Goal: Information Seeking & Learning: Check status

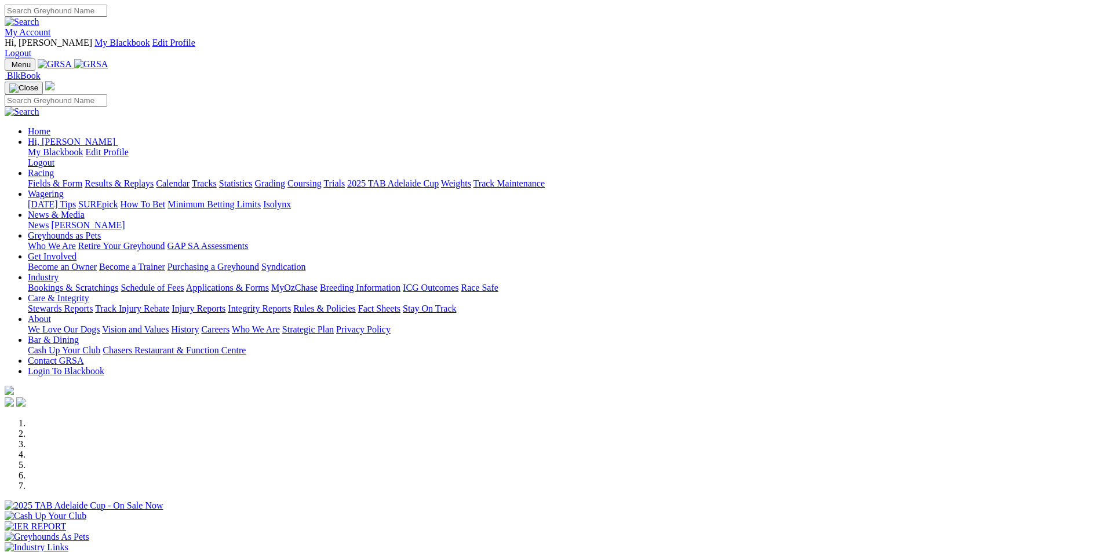
click at [154, 178] on link "Results & Replays" at bounding box center [119, 183] width 69 height 10
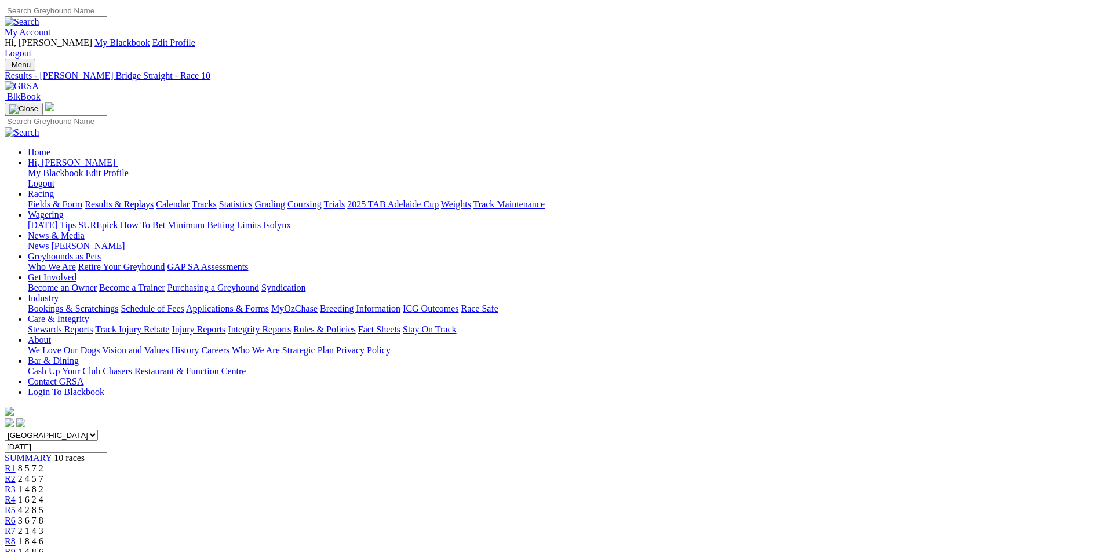
click at [43, 547] on span "1 4 8 6" at bounding box center [30, 552] width 25 height 10
click at [43, 537] on span "1 8 4 6" at bounding box center [30, 542] width 25 height 10
click at [43, 526] on span "2 1 4 3" at bounding box center [30, 531] width 25 height 10
click at [43, 516] on span "3 6 7 8" at bounding box center [30, 521] width 25 height 10
click at [43, 505] on span "4 2 8 5" at bounding box center [30, 510] width 25 height 10
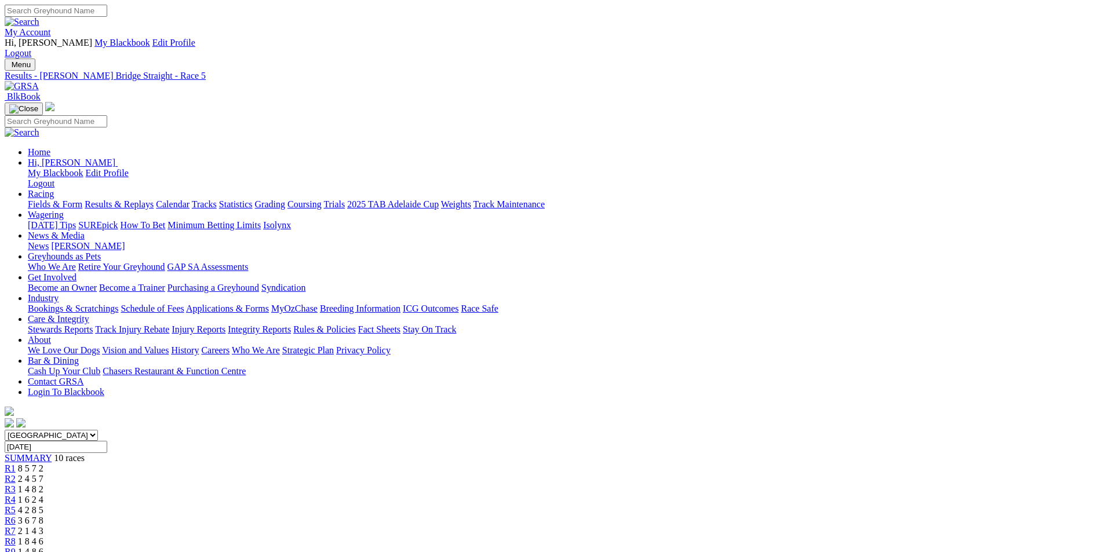
click at [43, 495] on span "1 6 2 4" at bounding box center [30, 500] width 25 height 10
click at [43, 484] on span "1 4 8 2" at bounding box center [30, 489] width 25 height 10
click at [43, 474] on span "2 4 5 7" at bounding box center [30, 479] width 25 height 10
click at [43, 464] on span "8 5 7 2" at bounding box center [30, 469] width 25 height 10
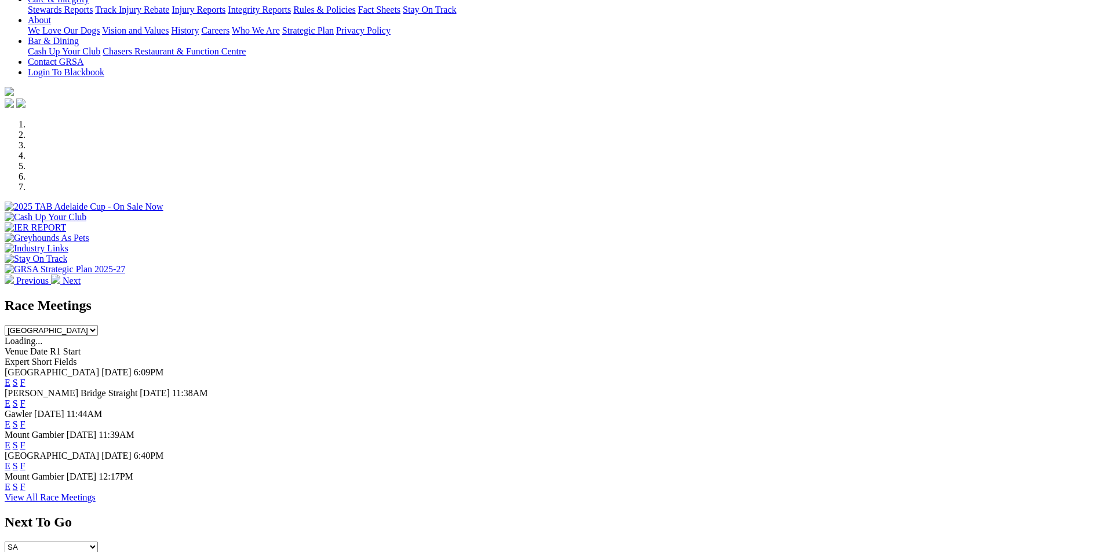
scroll to position [395, 0]
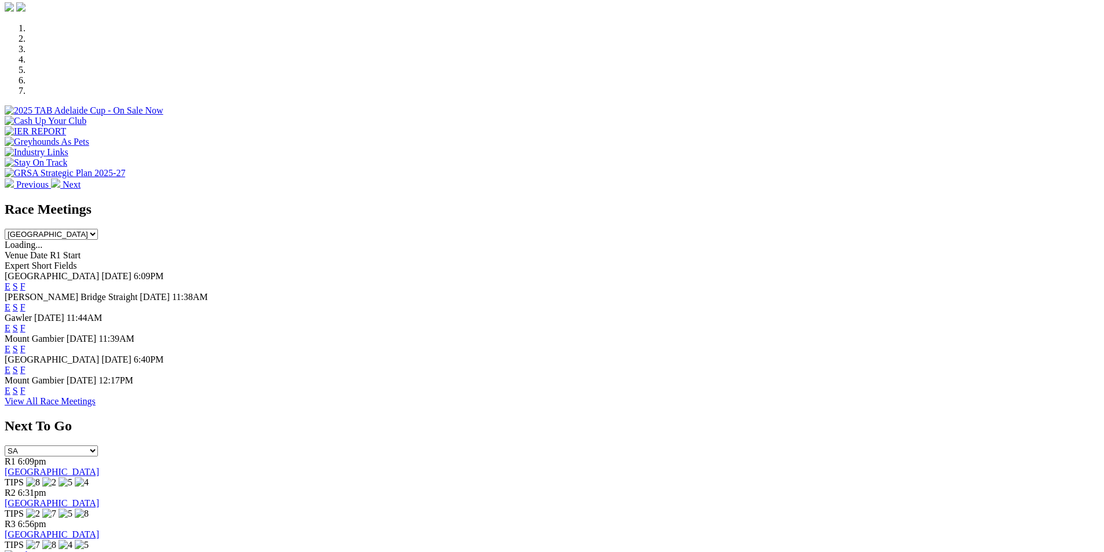
click at [25, 323] on link "F" at bounding box center [22, 328] width 5 height 10
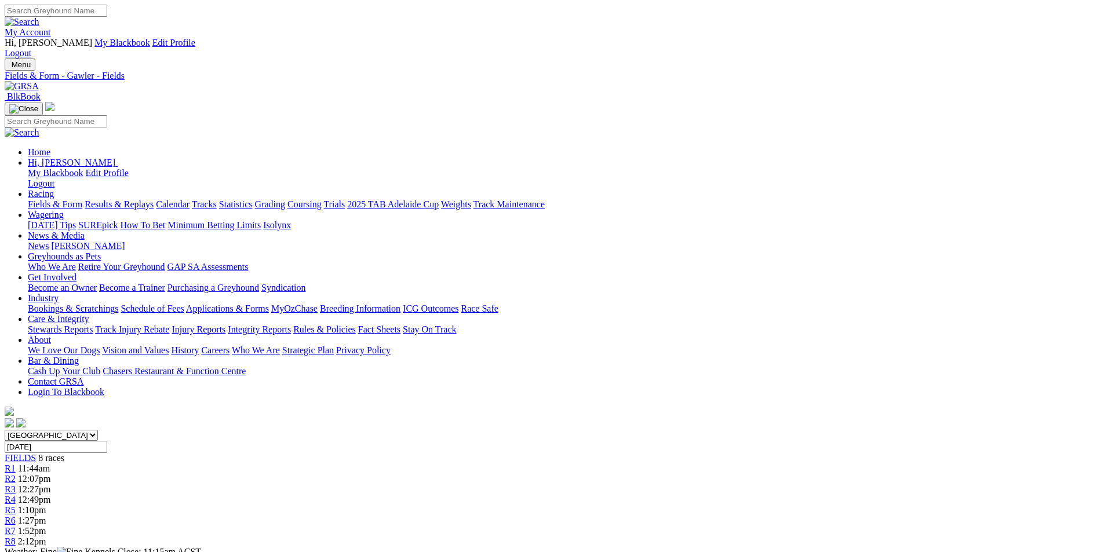
click at [864, 537] on div "R8 2:12pm" at bounding box center [552, 542] width 1095 height 10
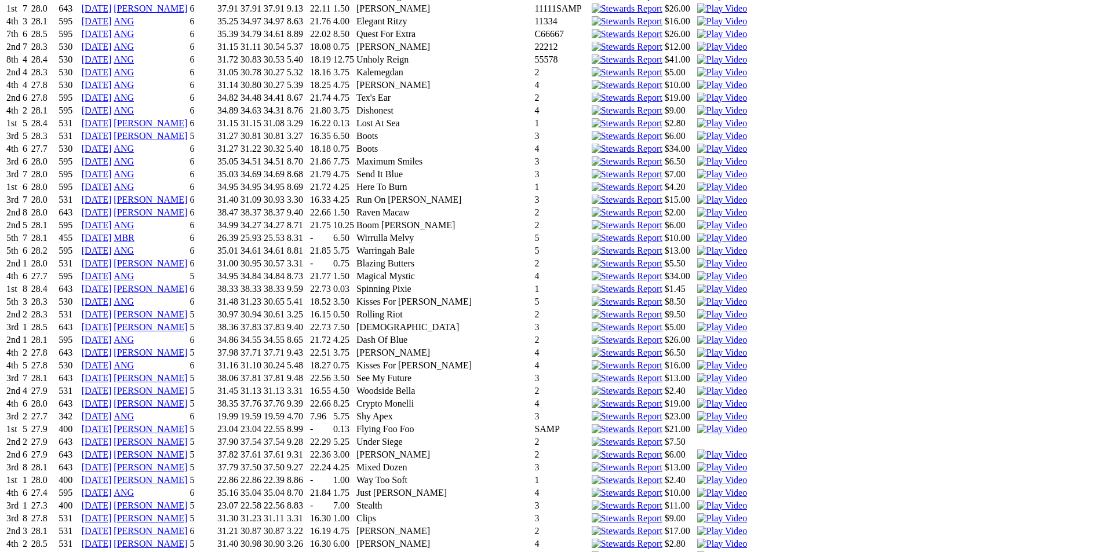
scroll to position [2968, 0]
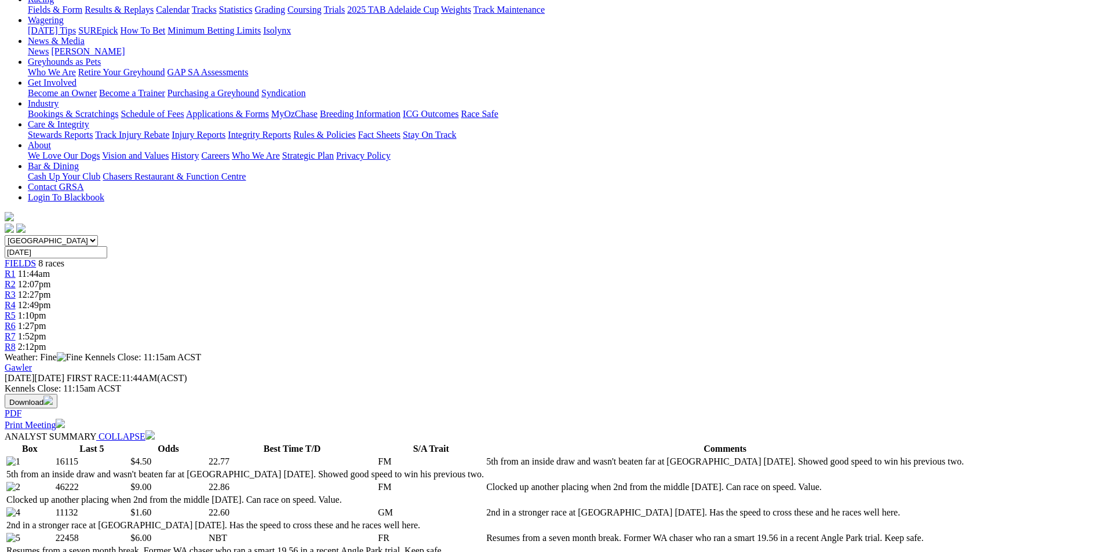
scroll to position [0, 0]
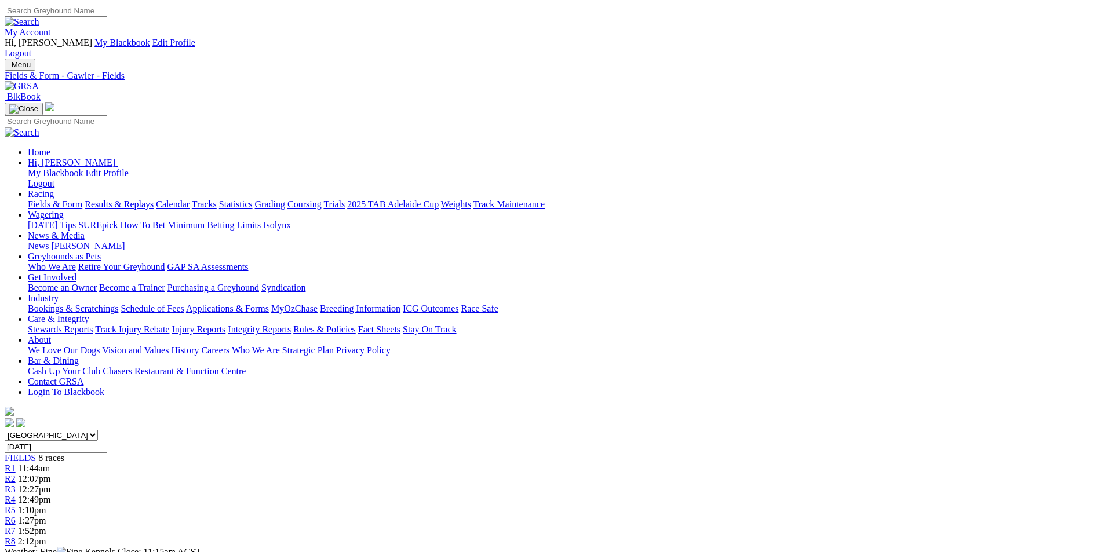
click at [16, 474] on link "R2" at bounding box center [10, 479] width 11 height 10
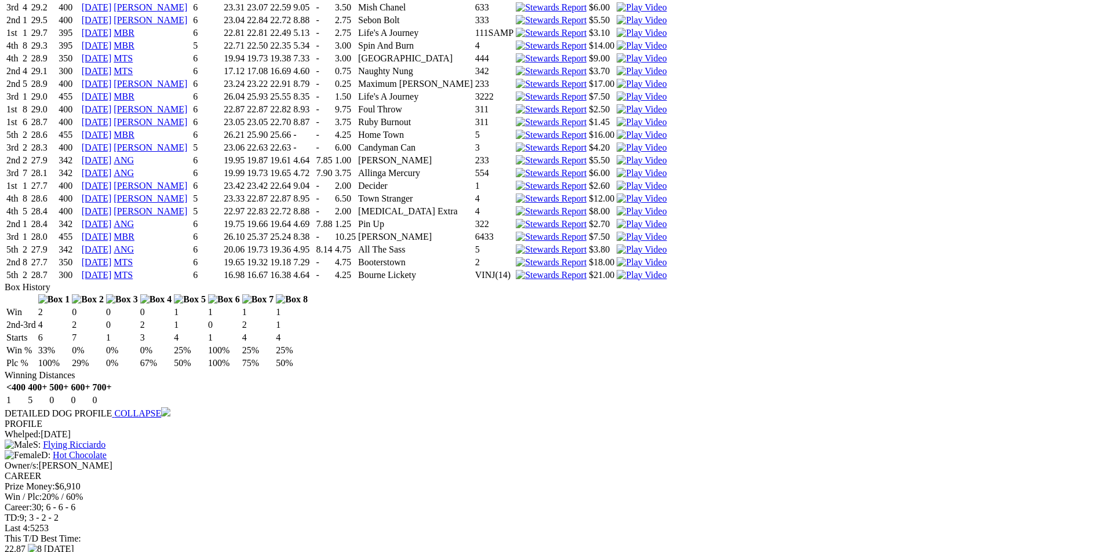
scroll to position [2300, 0]
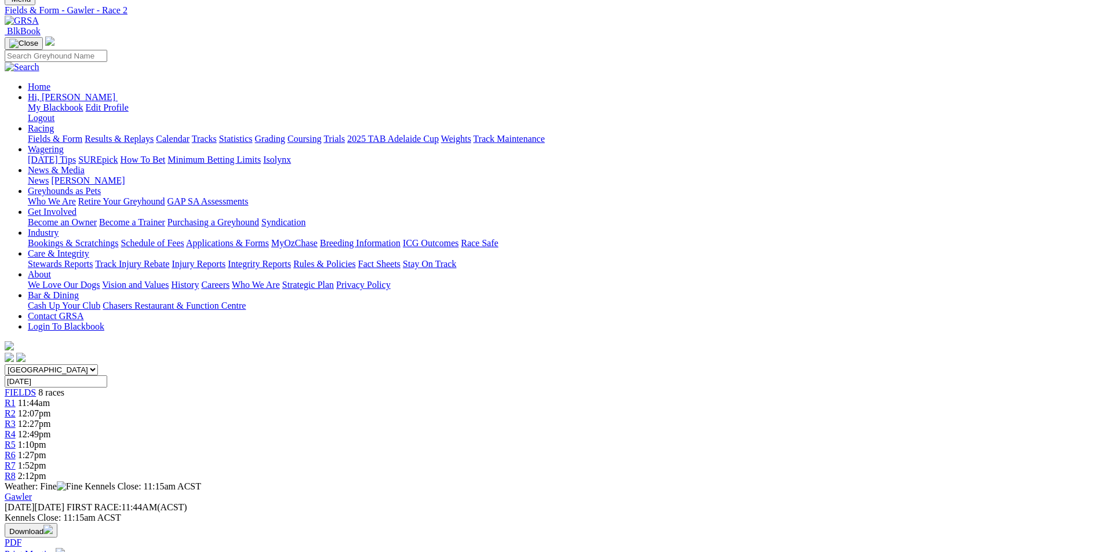
scroll to position [0, 0]
